Goal: Transaction & Acquisition: Obtain resource

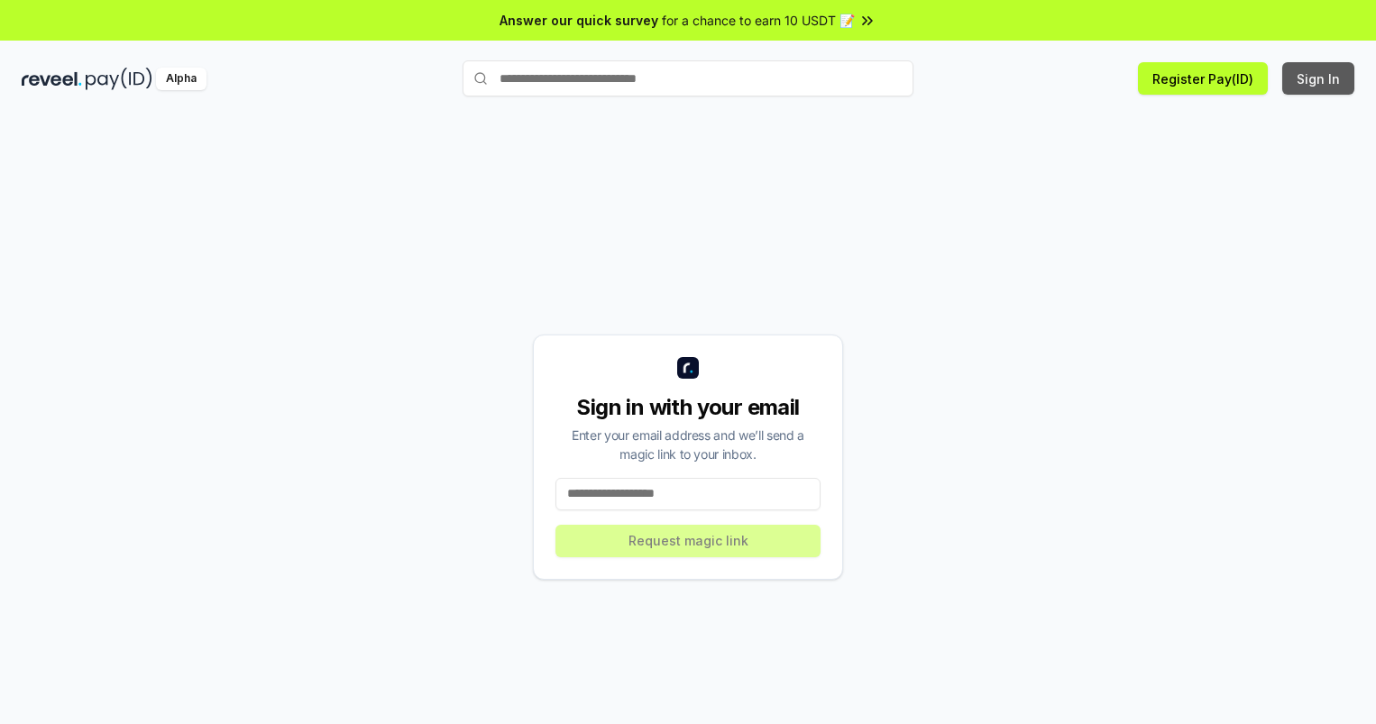
click at [1319, 78] on button "Sign In" at bounding box center [1318, 78] width 72 height 32
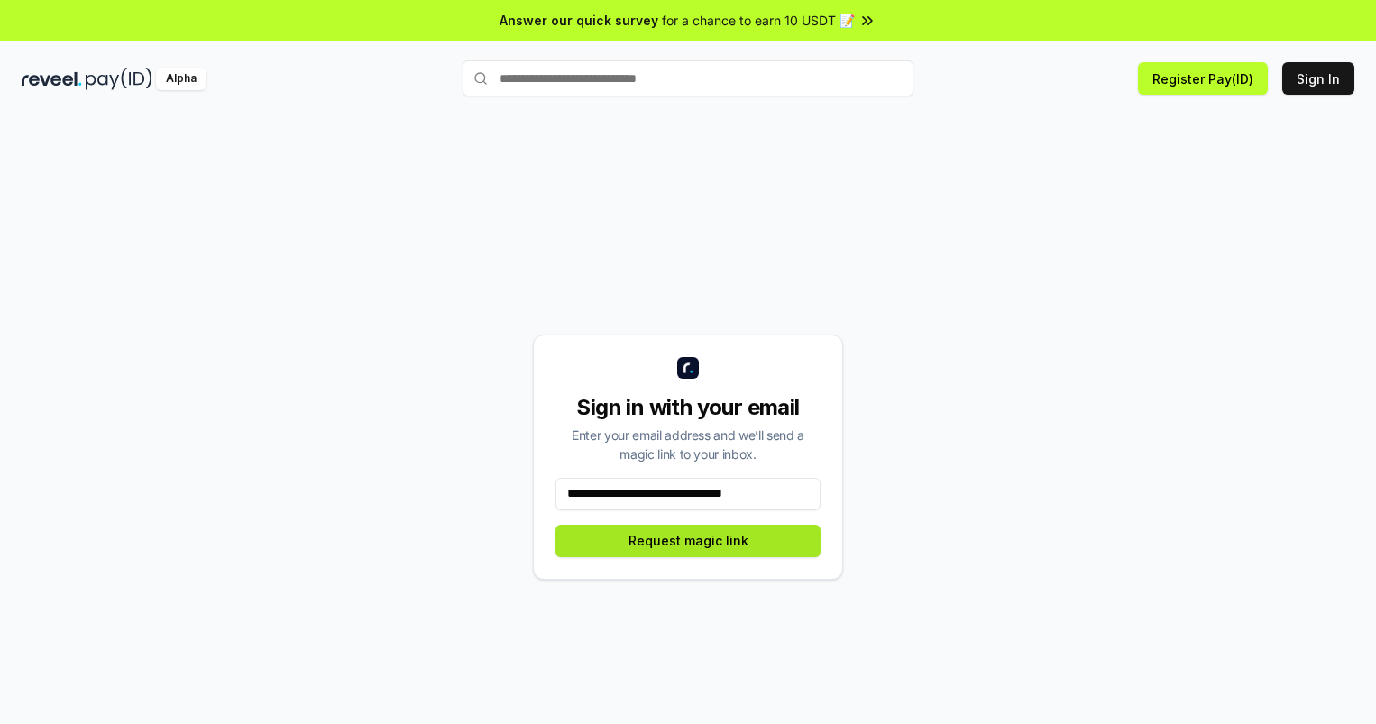
type input "**********"
click at [688, 540] on button "Request magic link" at bounding box center [687, 541] width 265 height 32
